Goal: Transaction & Acquisition: Subscribe to service/newsletter

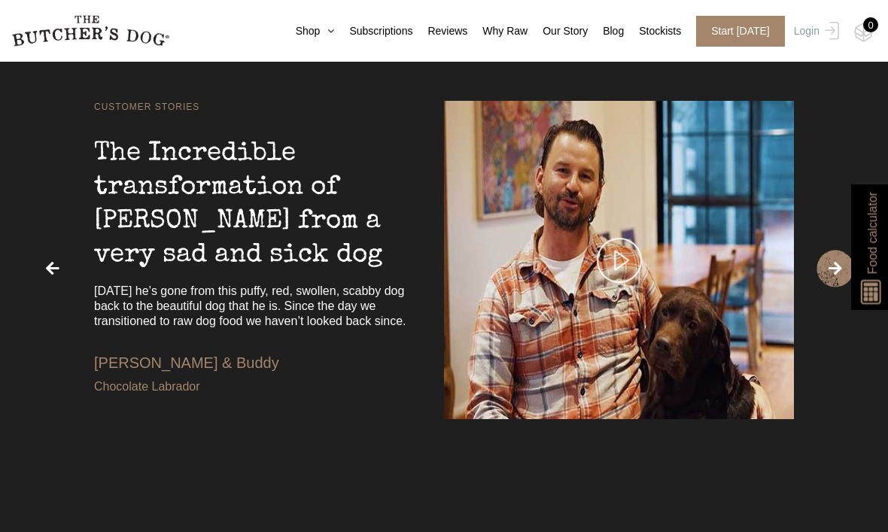
scroll to position [2748, 0]
click at [334, 23] on link "Subscriptions" at bounding box center [373, 31] width 78 height 16
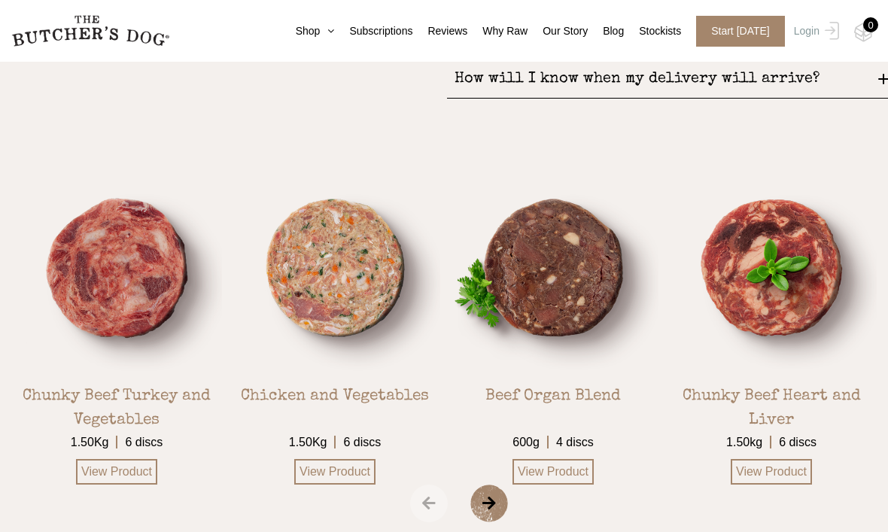
scroll to position [2464, 0]
click at [176, 399] on div "Chunky Beef Turkey and Vegetables 1.50Kg 6 discs View Product" at bounding box center [116, 324] width 211 height 322
click at [140, 460] on link "View Product" at bounding box center [116, 473] width 81 height 26
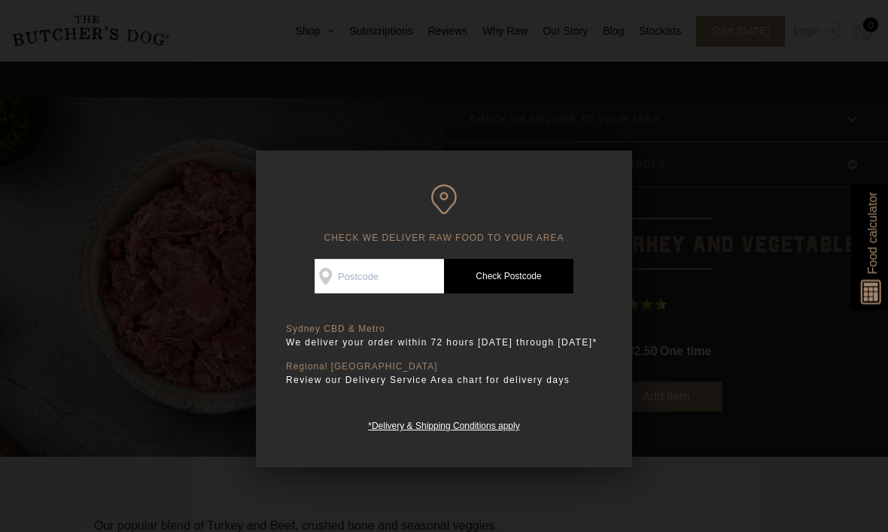
scroll to position [38, 0]
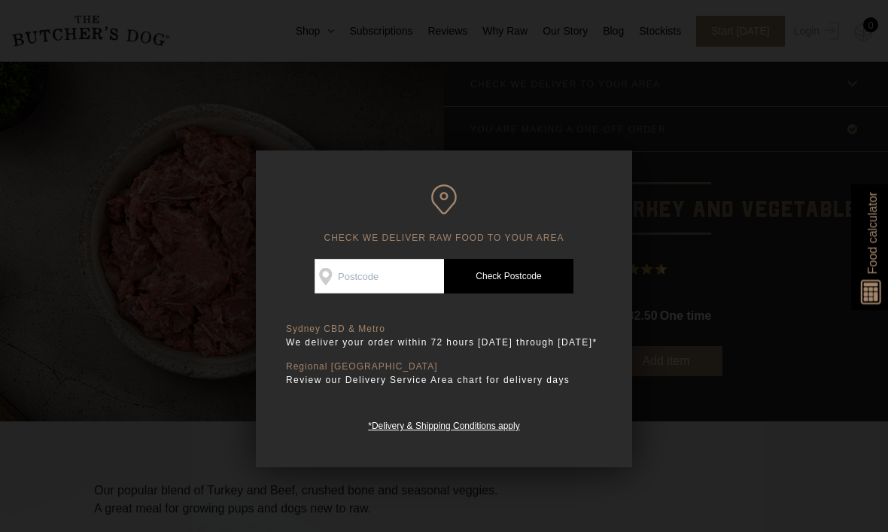
click at [725, 168] on div at bounding box center [444, 266] width 888 height 532
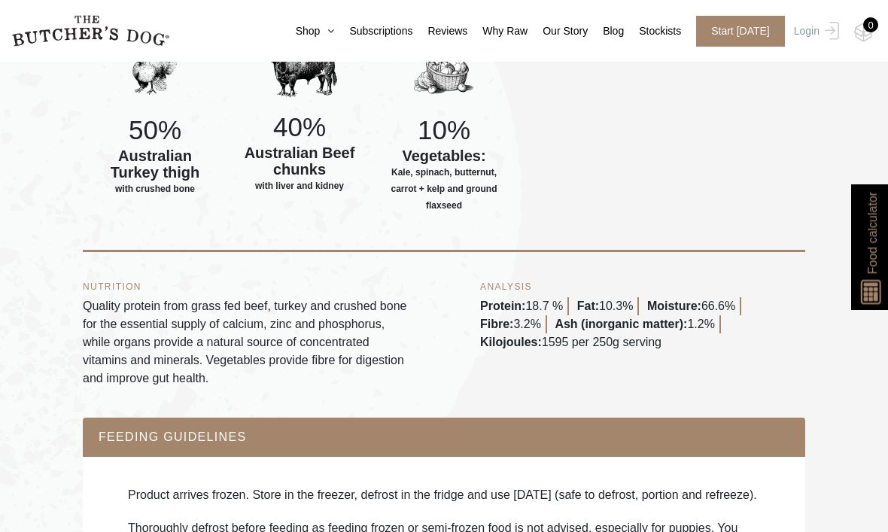
scroll to position [629, 0]
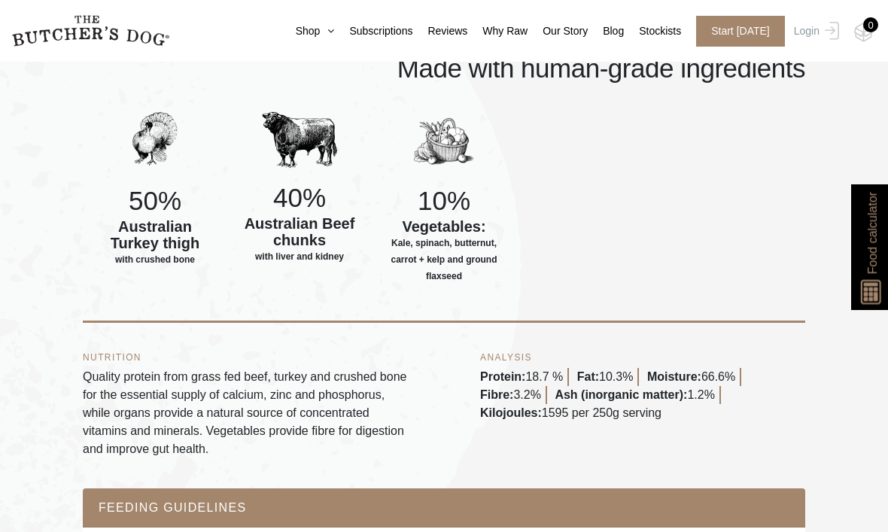
click at [657, 34] on link "Stockists" at bounding box center [652, 31] width 57 height 16
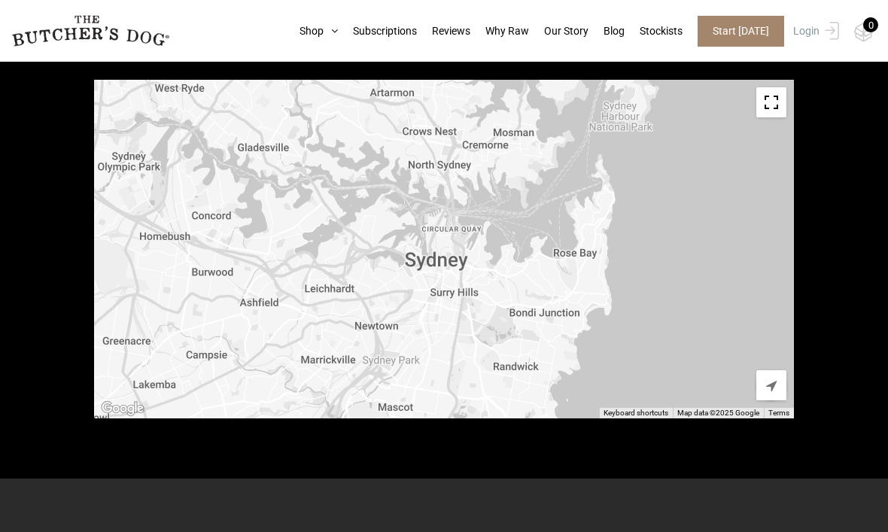
scroll to position [597, 0]
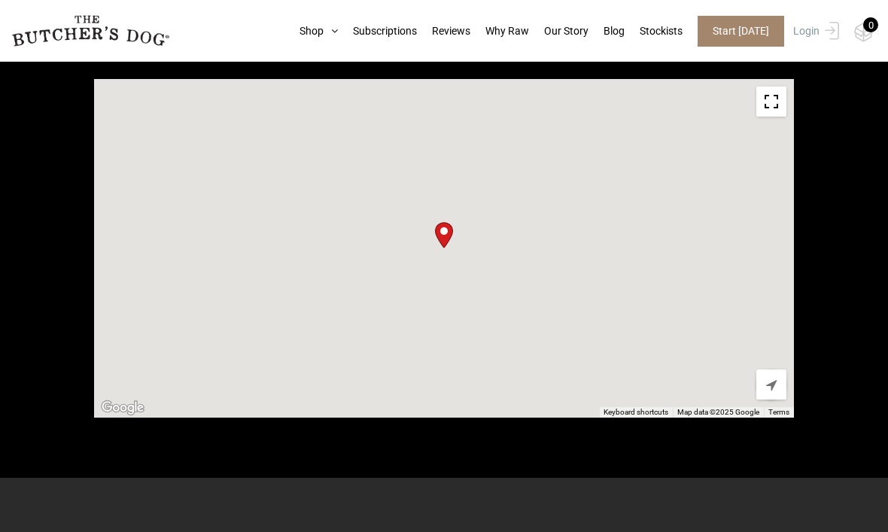
type input "7315"
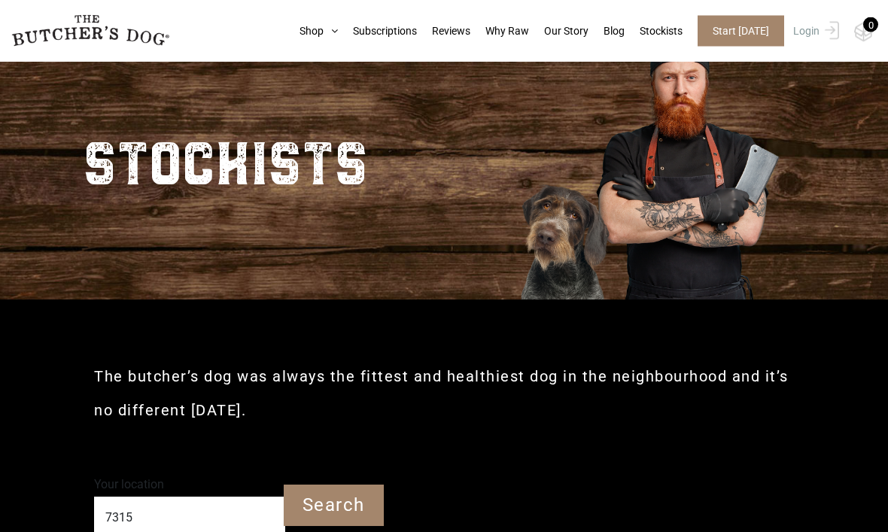
scroll to position [0, 0]
